Goal: Task Accomplishment & Management: Complete application form

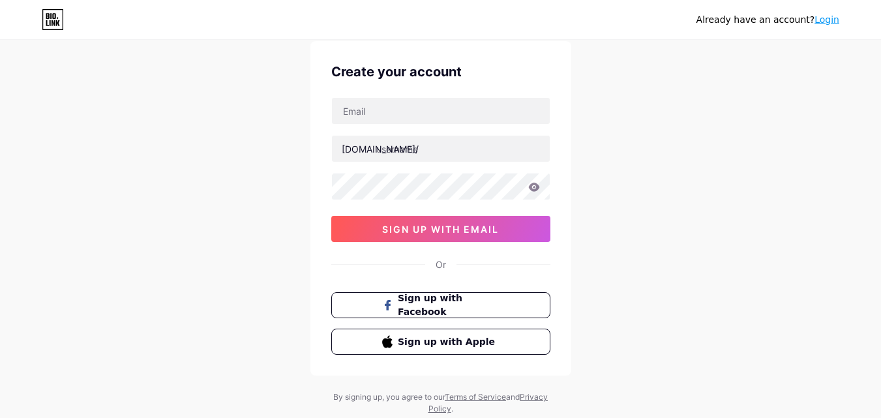
scroll to position [65, 0]
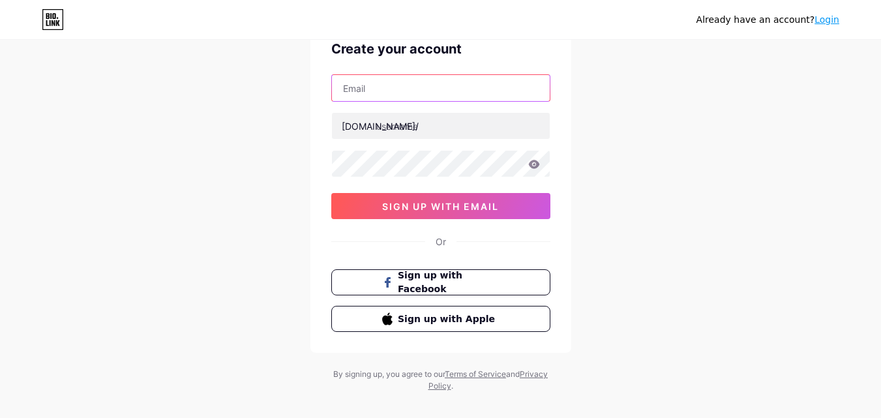
click at [391, 98] on input "text" at bounding box center [441, 88] width 218 height 26
paste input "[EMAIL_ADDRESS][DOMAIN_NAME]"
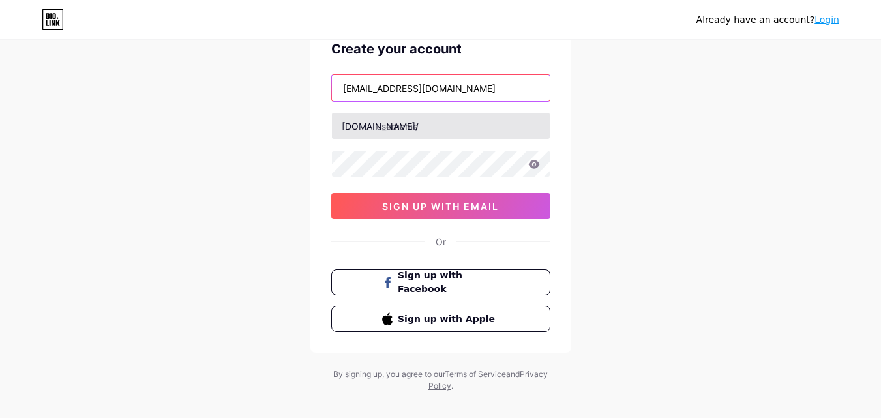
type input "[EMAIL_ADDRESS][DOMAIN_NAME]"
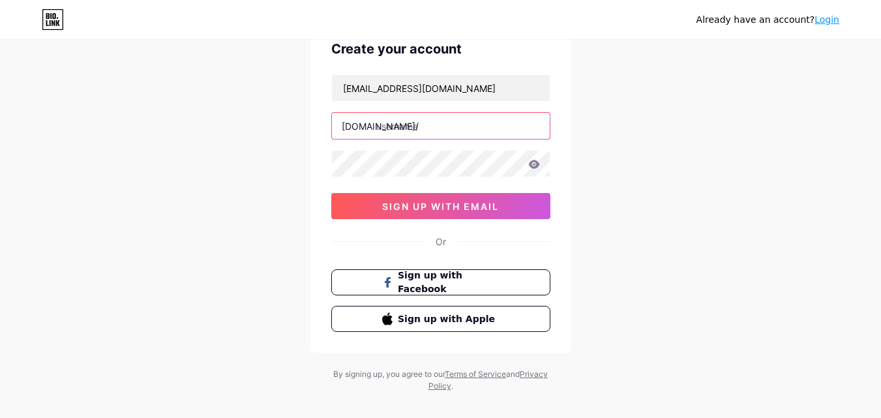
click at [386, 129] on input "text" at bounding box center [441, 126] width 218 height 26
paste input "[DOMAIN_NAME]"
drag, startPoint x: 440, startPoint y: 130, endPoint x: 587, endPoint y: 142, distance: 147.3
click at [586, 142] on div "Already have an account? Login Create your account [EMAIL_ADDRESS][DOMAIN_NAME]…" at bounding box center [440, 184] width 881 height 499
type input "matsatoknifeau"
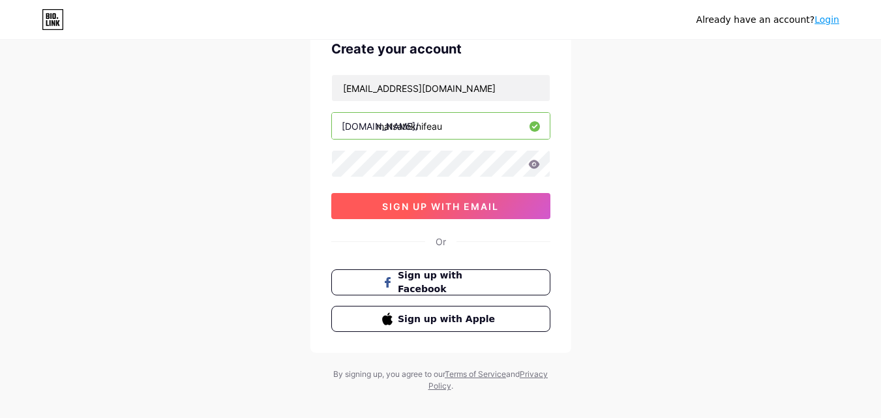
click at [425, 206] on span "sign up with email" at bounding box center [440, 206] width 117 height 11
